Goal: Navigation & Orientation: Go to known website

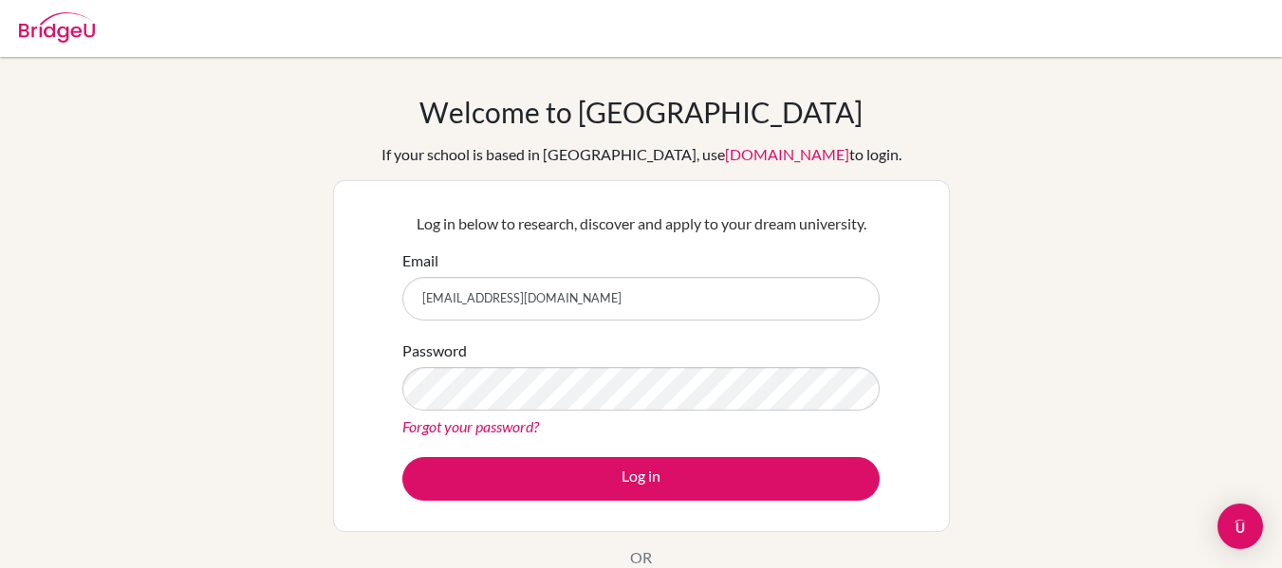
type input "[EMAIL_ADDRESS][DOMAIN_NAME]"
click at [1236, 538] on img "Open Intercom Messenger" at bounding box center [1240, 526] width 25 height 25
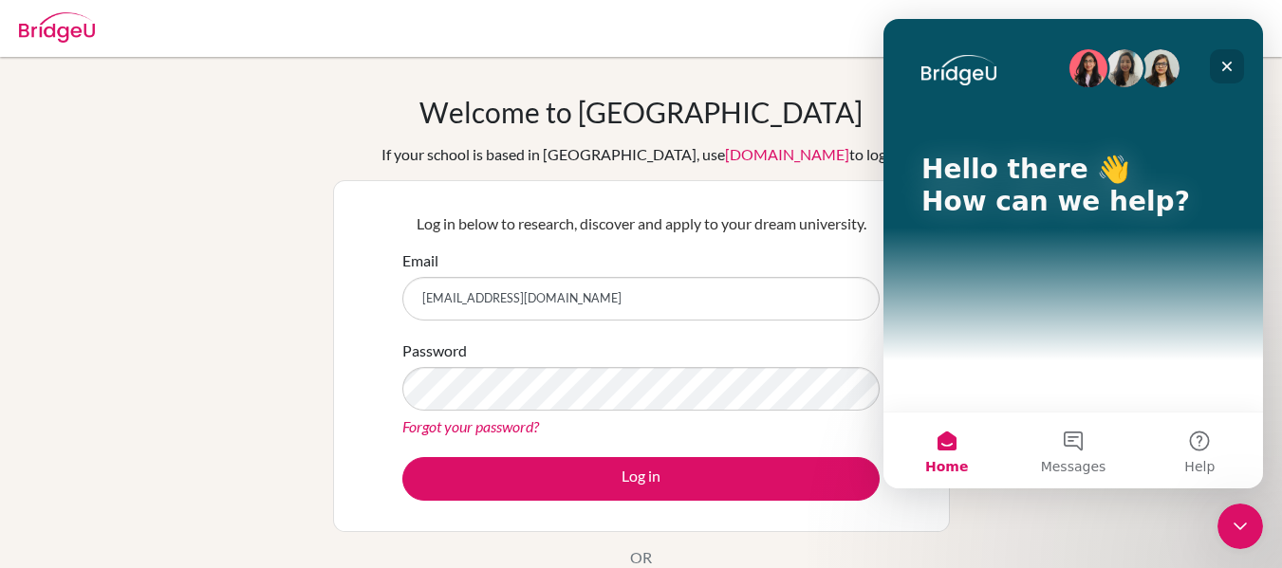
click at [1231, 56] on div "Close" at bounding box center [1227, 66] width 34 height 34
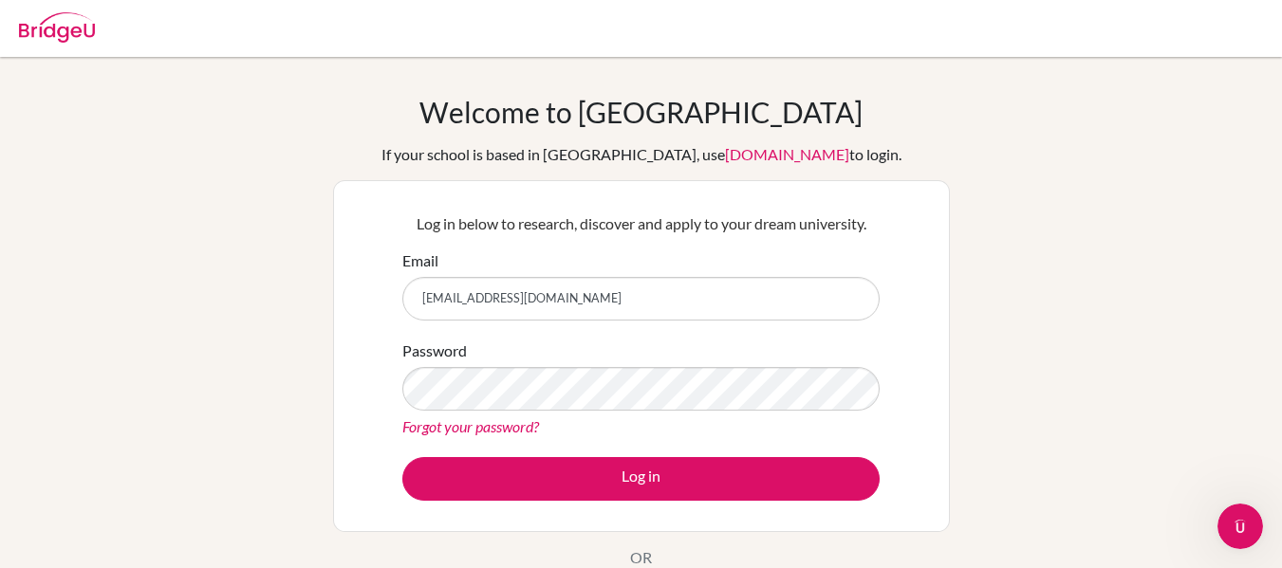
click at [59, 32] on img at bounding box center [57, 27] width 76 height 30
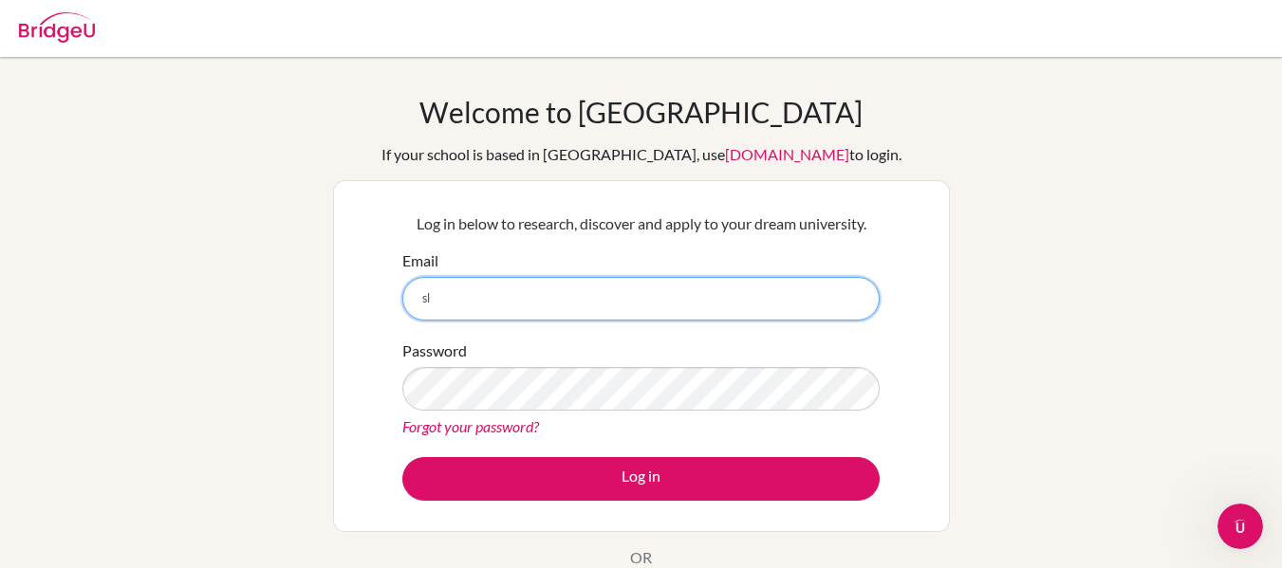
type input "s"
type input "idia"
